Goal: Transaction & Acquisition: Purchase product/service

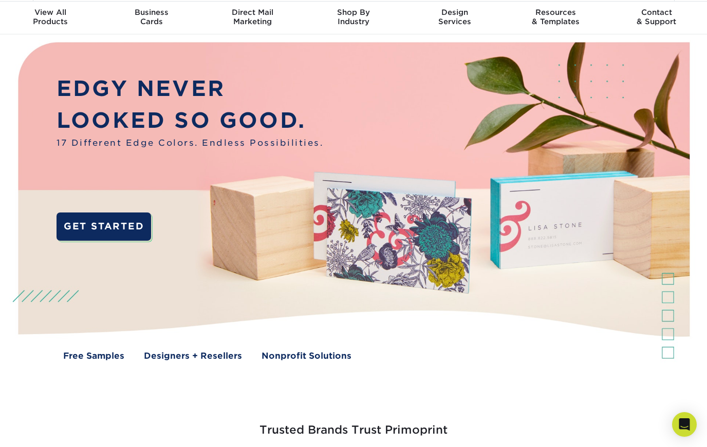
scroll to position [29, 0]
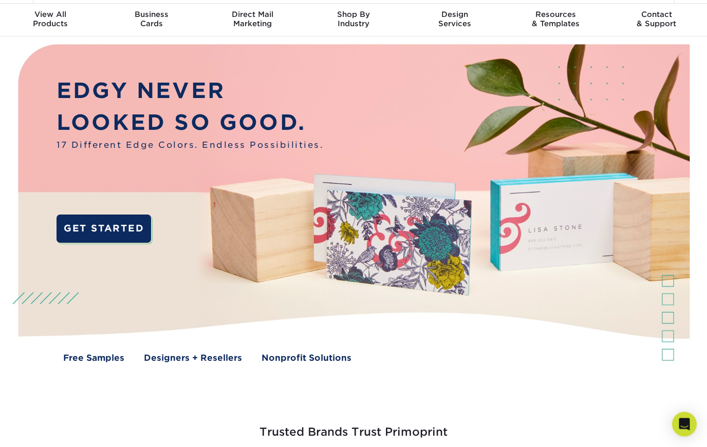
click at [112, 223] on link "GET STARTED" at bounding box center [104, 229] width 95 height 28
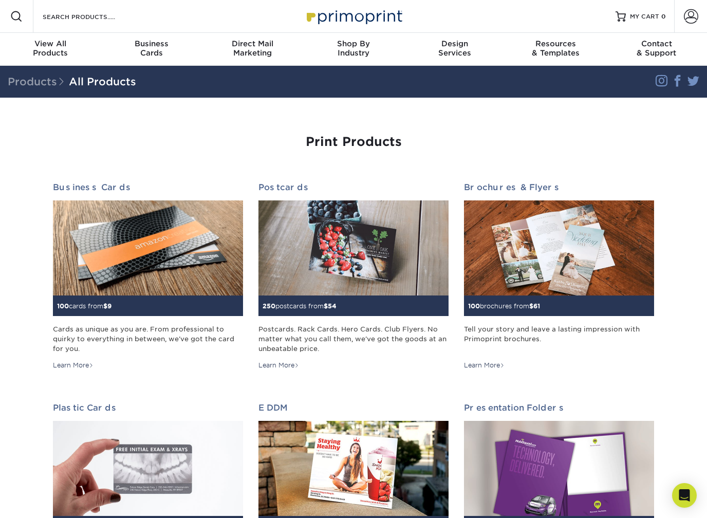
click at [376, 244] on img at bounding box center [353, 247] width 190 height 95
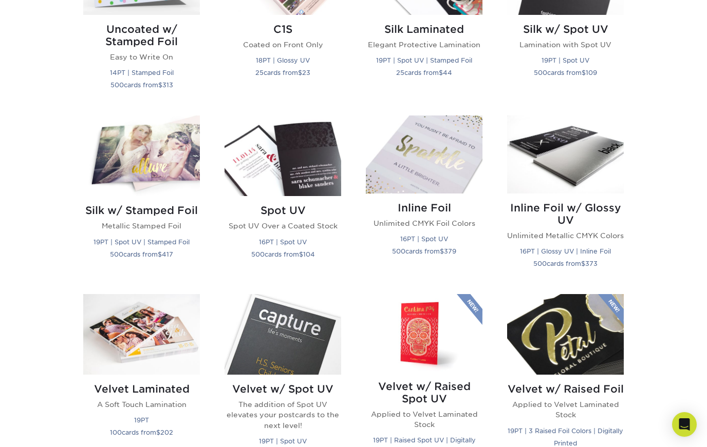
scroll to position [753, 0]
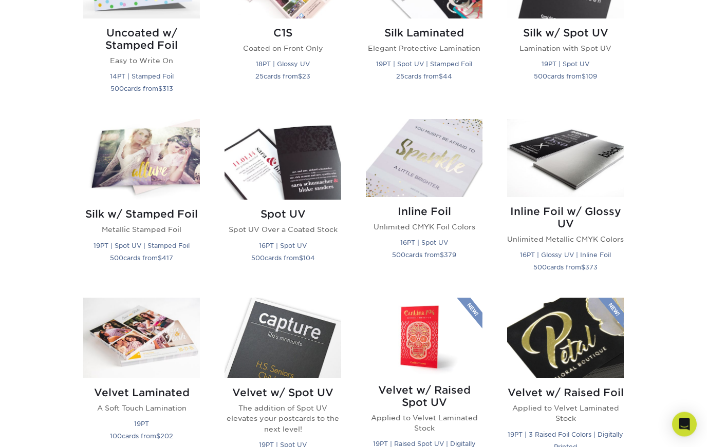
click at [553, 162] on img at bounding box center [565, 159] width 117 height 78
